Goal: Find specific page/section: Find specific page/section

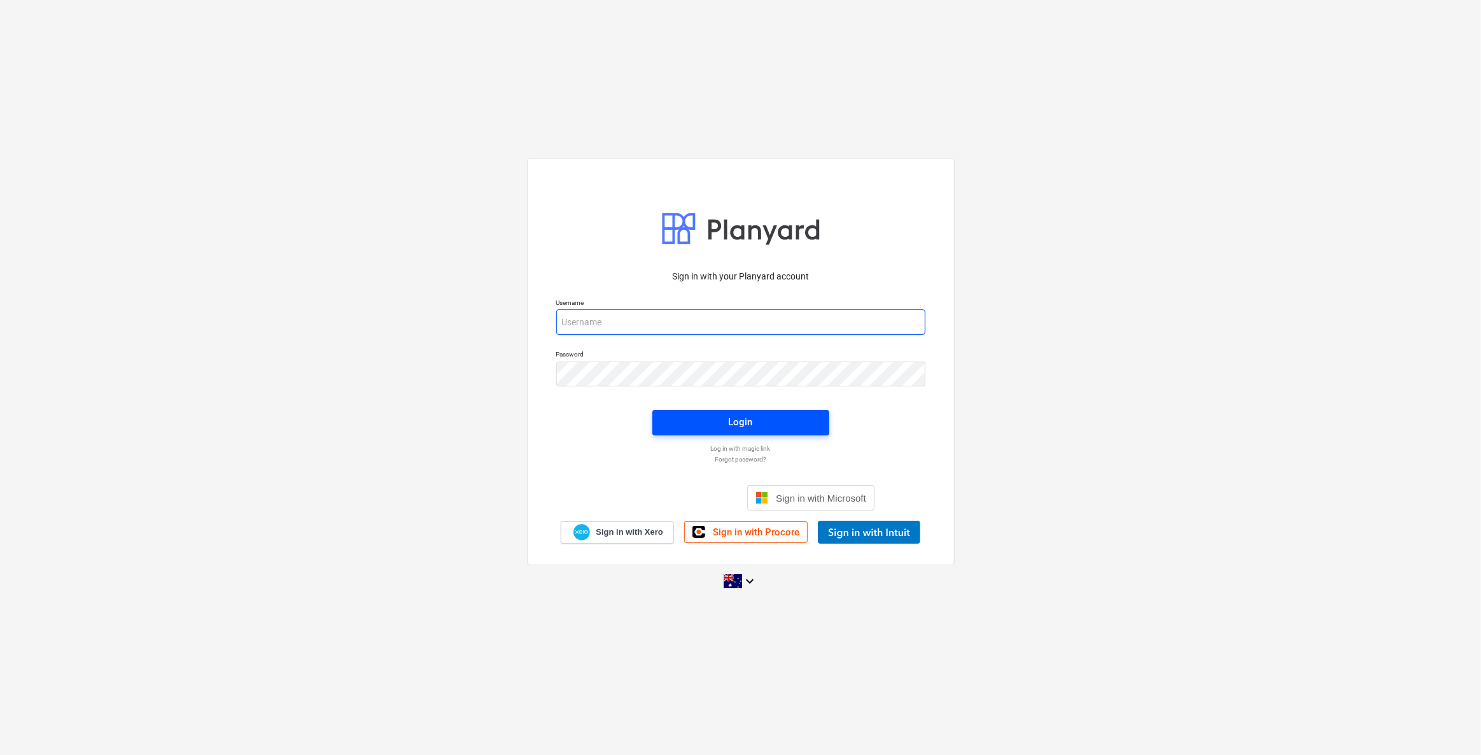
type input "[EMAIL_ADDRESS][DOMAIN_NAME]"
click at [783, 417] on span "Login" at bounding box center [741, 422] width 146 height 17
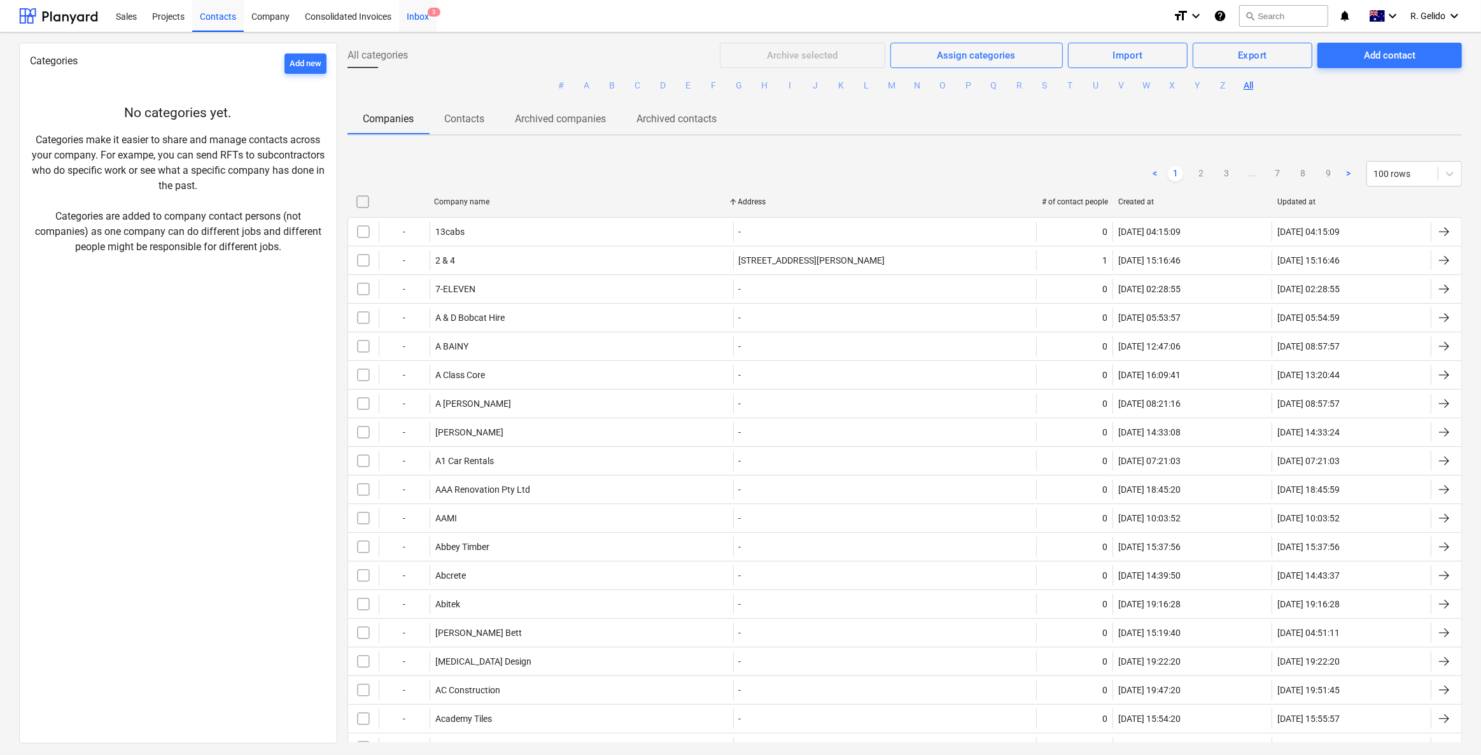
click at [412, 25] on div "Inbox 3" at bounding box center [418, 15] width 38 height 32
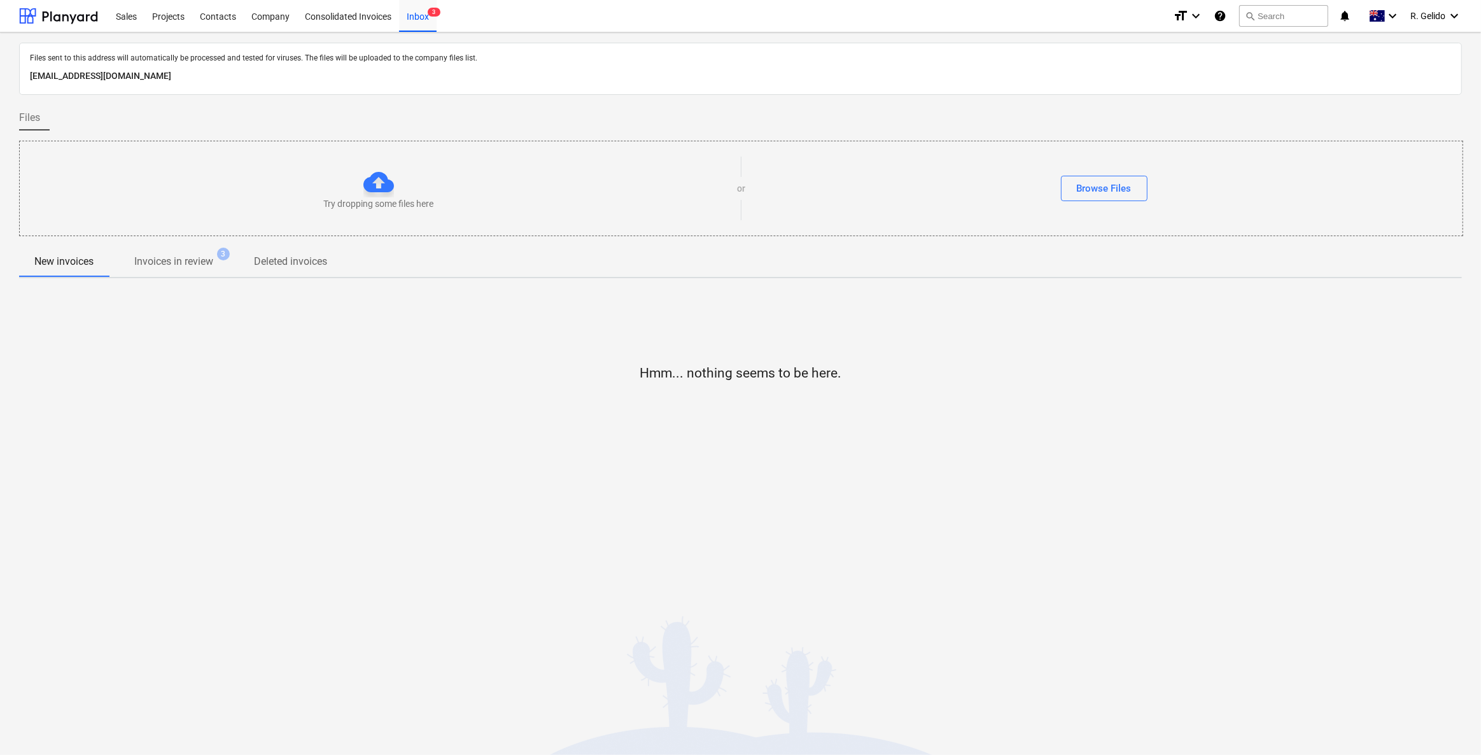
click at [225, 83] on div "[EMAIL_ADDRESS][DOMAIN_NAME]" at bounding box center [740, 76] width 1427 height 20
click at [216, 77] on p "[EMAIL_ADDRESS][DOMAIN_NAME]" at bounding box center [740, 76] width 1421 height 15
copy p "[EMAIL_ADDRESS][DOMAIN_NAME]"
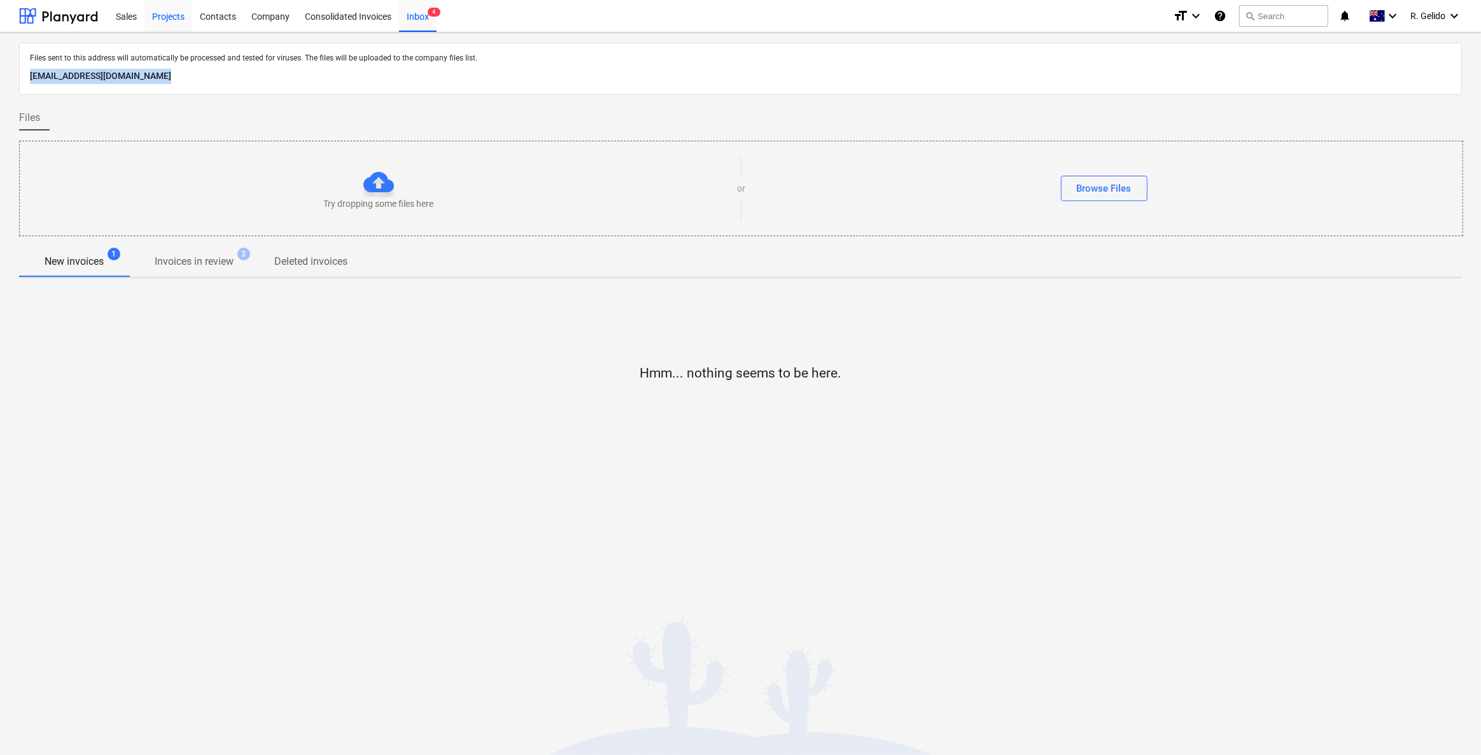
click at [174, 18] on div "Projects" at bounding box center [168, 15] width 48 height 32
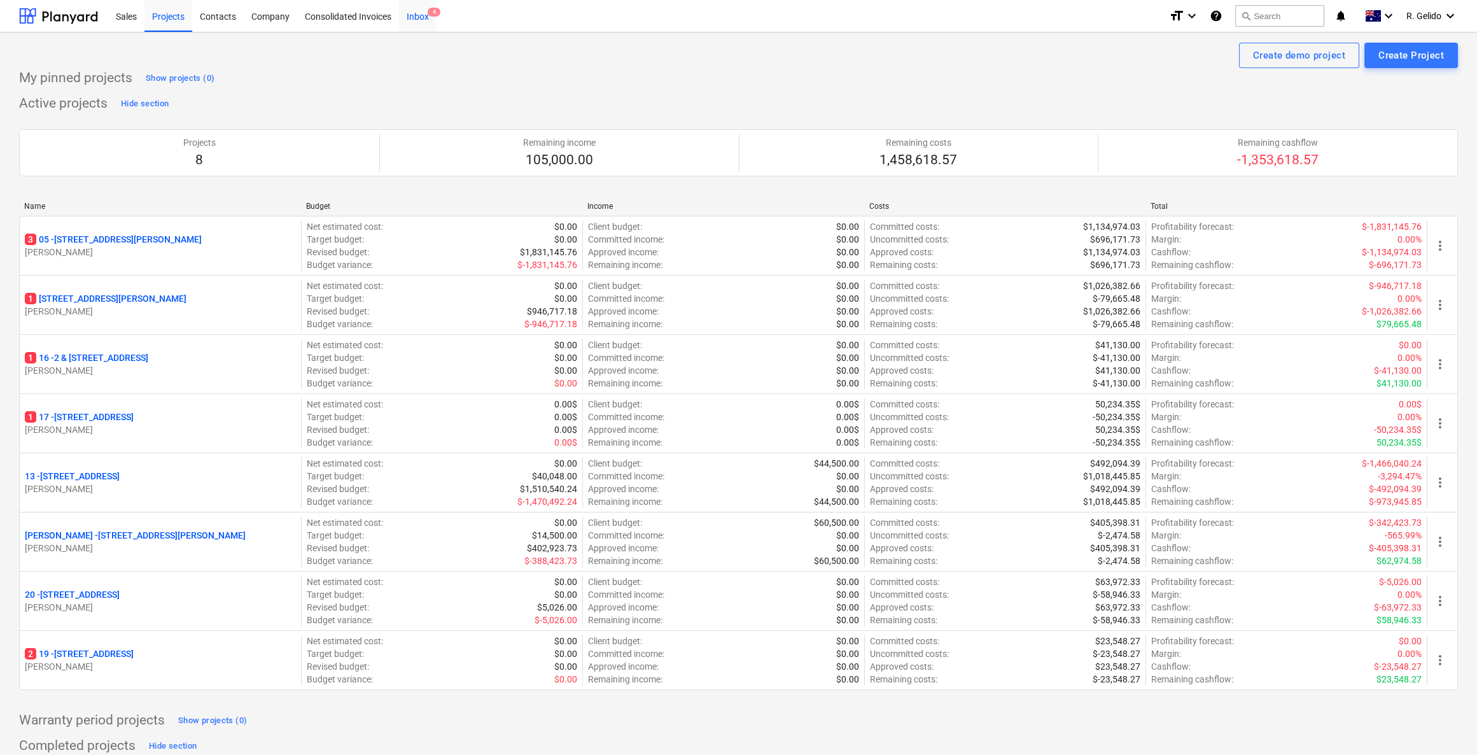
click at [417, 15] on div "Inbox 4" at bounding box center [418, 15] width 38 height 32
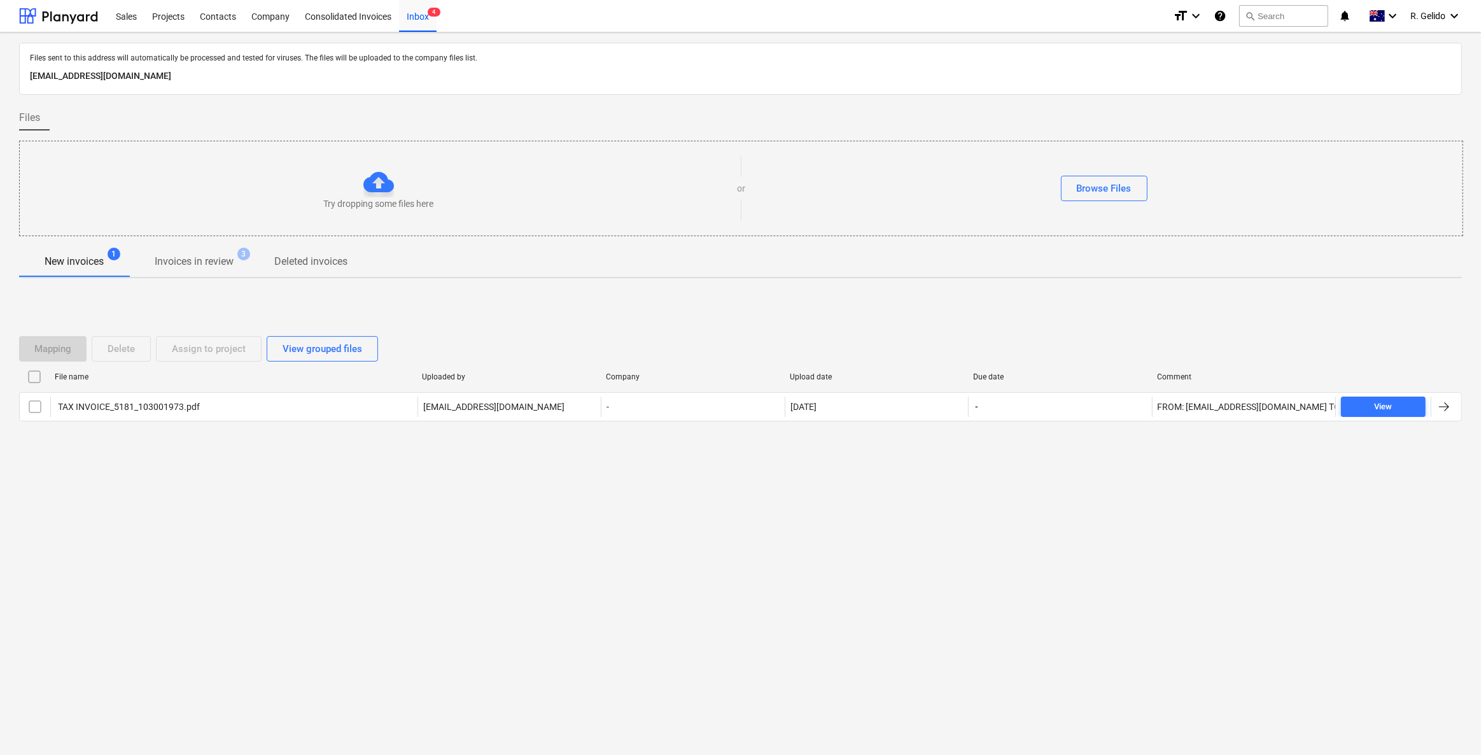
click at [207, 557] on div "Files sent to this address will automatically be processed and tested for virus…" at bounding box center [740, 393] width 1481 height 722
click at [158, 8] on div "Projects" at bounding box center [168, 15] width 48 height 32
